Goal: Check status: Check status

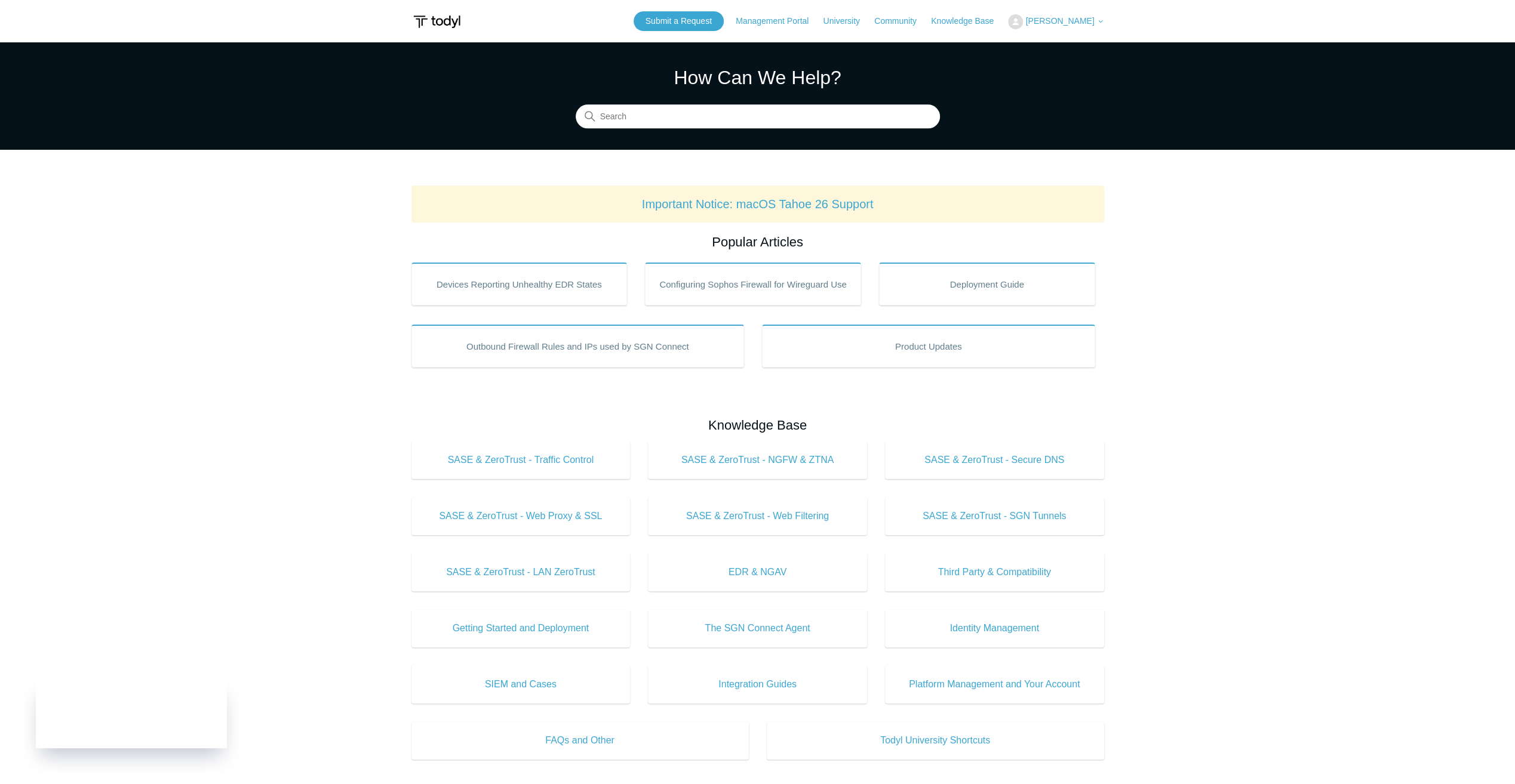
click at [1080, 19] on span "[PERSON_NAME]" at bounding box center [1060, 20] width 69 height 9
click at [1058, 43] on link "My Support Requests" at bounding box center [1066, 47] width 116 height 21
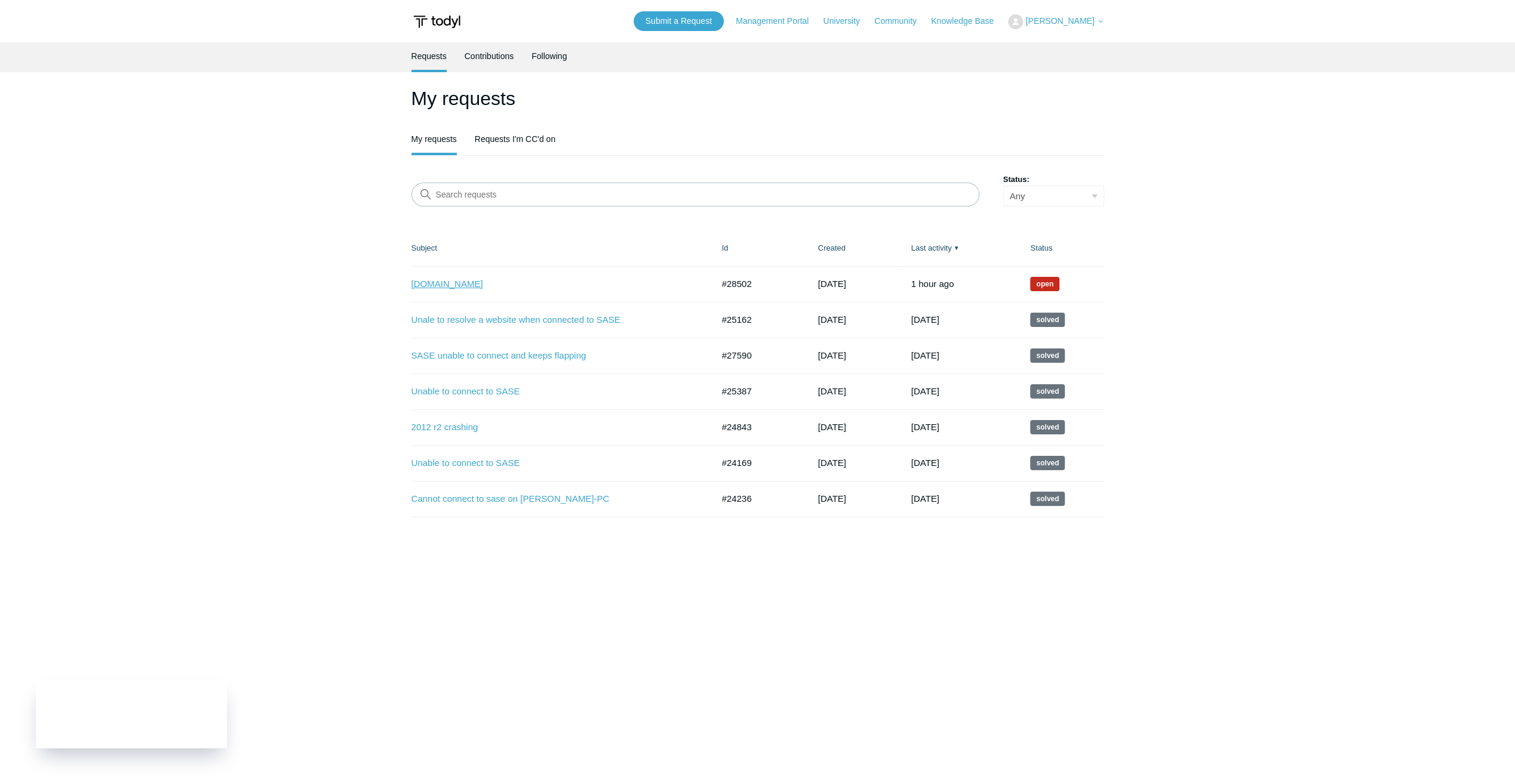
click at [415, 284] on link "www.loopnet.com" at bounding box center [553, 284] width 284 height 14
